Goal: Navigation & Orientation: Go to known website

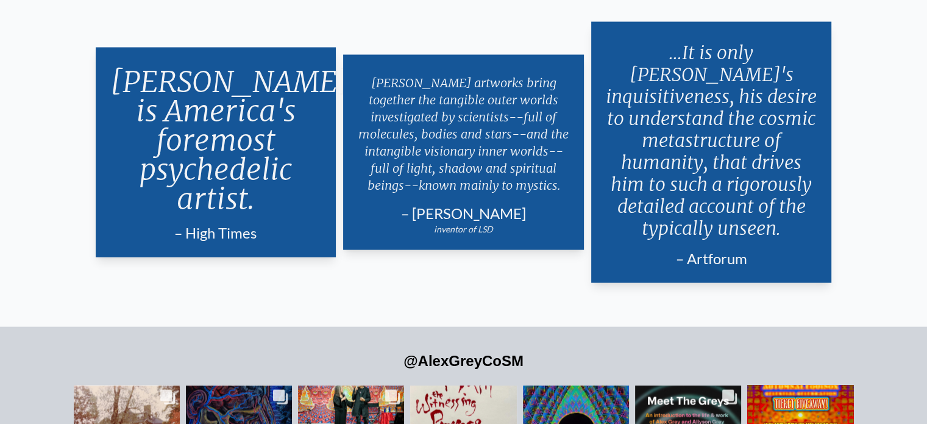
scroll to position [2377, 0]
